Goal: Task Accomplishment & Management: Manage account settings

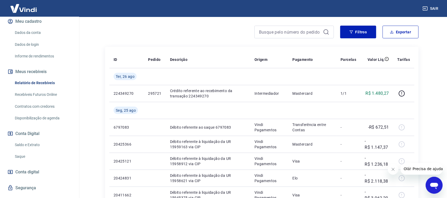
scroll to position [78, 0]
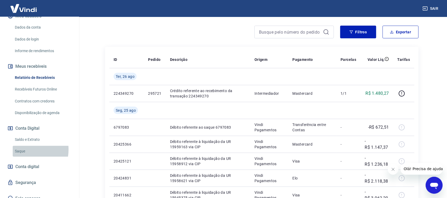
click at [21, 146] on link "Saque" at bounding box center [43, 151] width 60 height 11
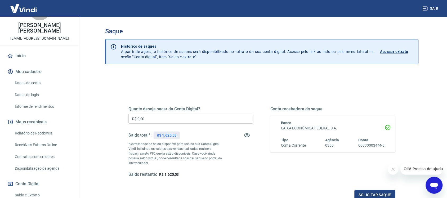
scroll to position [66, 0]
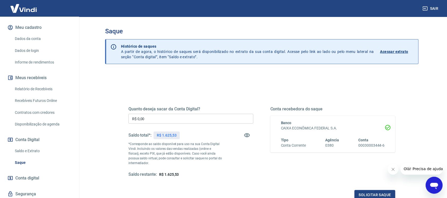
click at [38, 84] on link "Relatório de Recebíveis" at bounding box center [43, 89] width 60 height 11
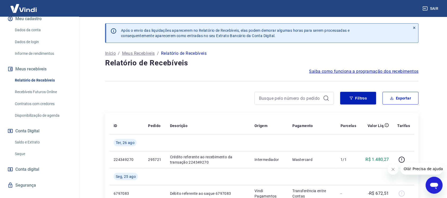
scroll to position [78, 0]
